Goal: Transaction & Acquisition: Purchase product/service

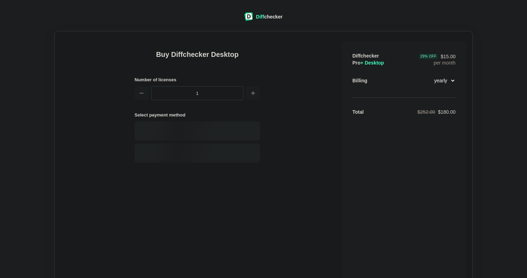
select select "desktop-yearly-180"
click at [209, 130] on div "Card" at bounding box center [209, 131] width 94 height 7
select select "[GEOGRAPHIC_DATA]"
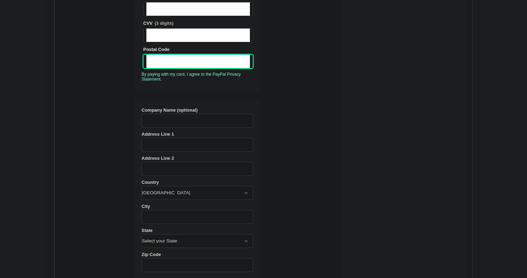
scroll to position [266, 0]
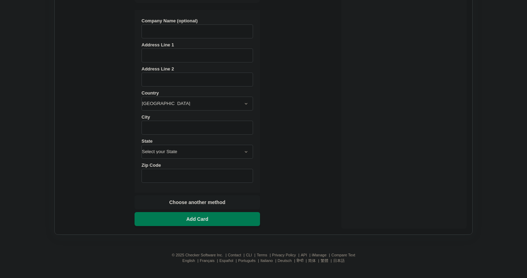
click at [207, 215] on span "Add Card" at bounding box center [197, 218] width 25 height 7
click at [238, 59] on input "Address Line 1" at bounding box center [197, 55] width 112 height 14
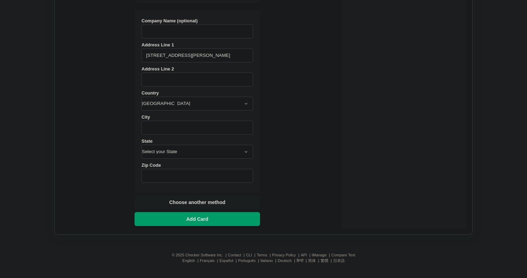
type input "[STREET_ADDRESS][PERSON_NAME]"
click at [228, 106] on select "[GEOGRAPHIC_DATA] [GEOGRAPHIC_DATA] [GEOGRAPHIC_DATA] [GEOGRAPHIC_DATA] [US_STA…" at bounding box center [197, 104] width 112 height 14
click at [141, 97] on select "[GEOGRAPHIC_DATA] [GEOGRAPHIC_DATA] [GEOGRAPHIC_DATA] [GEOGRAPHIC_DATA] [US_STA…" at bounding box center [197, 104] width 112 height 14
click at [221, 128] on input "City" at bounding box center [197, 128] width 112 height 14
type input "[GEOGRAPHIC_DATA]"
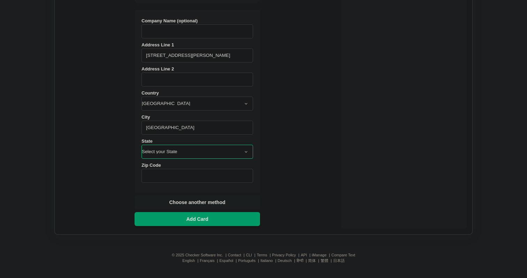
click at [221, 154] on select "Select your State [US_STATE] [US_STATE] [US_STATE] [US_STATE] [US_STATE] [US_ST…" at bounding box center [197, 152] width 112 height 14
select select "TN"
click at [141, 145] on select "Select your State [US_STATE] [US_STATE] [US_STATE] [US_STATE] [US_STATE] [US_ST…" at bounding box center [197, 152] width 112 height 14
click at [199, 176] on input "Zip Code" at bounding box center [197, 176] width 112 height 14
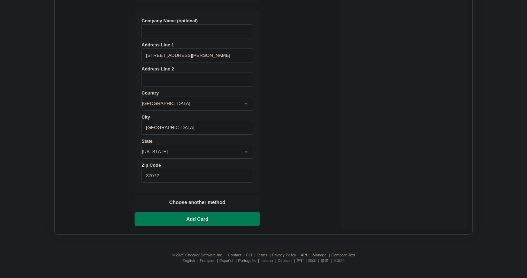
type input "37072"
click at [211, 216] on button "Add Card" at bounding box center [197, 219] width 125 height 14
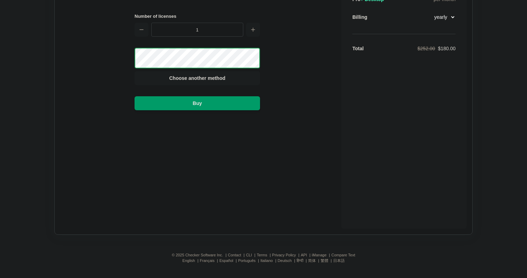
scroll to position [0, 0]
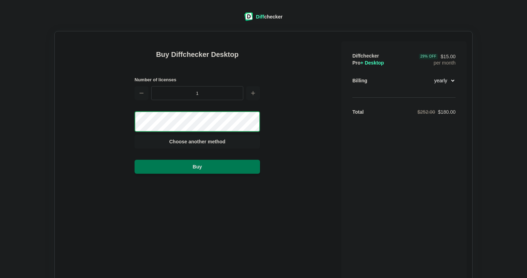
click at [209, 168] on button "Buy" at bounding box center [197, 167] width 125 height 14
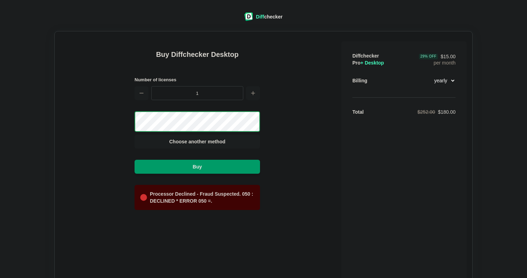
click at [278, 155] on div "Buy Diffchecker Desktop Number of licenses 1 Visa MasterCard Union Pay American…" at bounding box center [263, 164] width 406 height 255
click at [444, 82] on select "monthly yearly" at bounding box center [440, 81] width 30 height 12
select select "desktop-monthly-21"
click at [425, 75] on select "monthly yearly" at bounding box center [440, 81] width 30 height 12
click at [463, 83] on div "Diffchecker Pro + Desktop $21.00 per month Billing monthly yearly Total $21.00" at bounding box center [403, 166] width 125 height 251
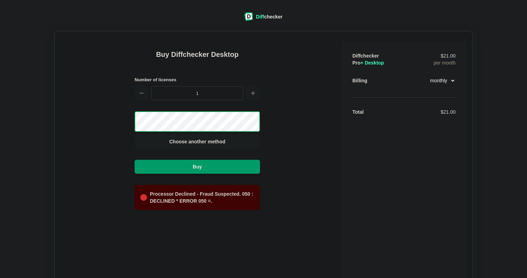
click at [274, 188] on div "Buy Diffchecker Desktop Number of licenses 1 Visa MasterCard Union Pay American…" at bounding box center [263, 164] width 406 height 255
